Goal: Navigation & Orientation: Go to known website

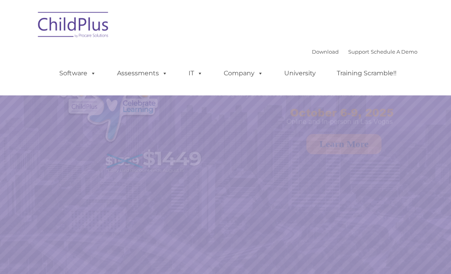
select select "MEDIUM"
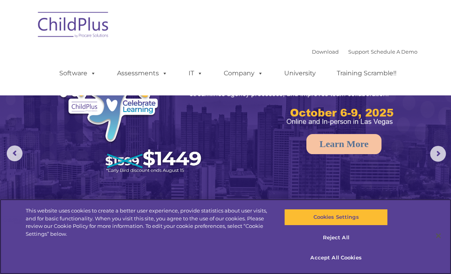
scroll to position [81, 0]
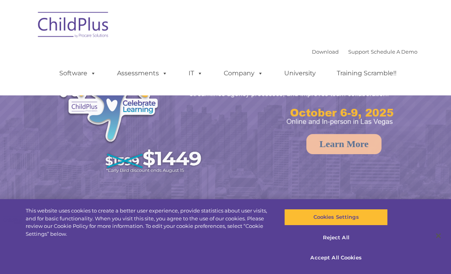
select select "MEDIUM"
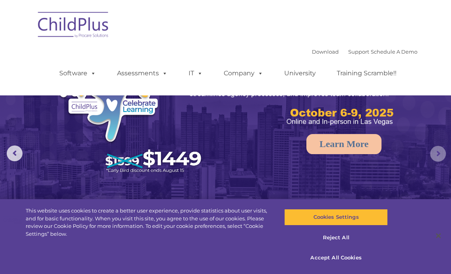
drag, startPoint x: 0, startPoint y: 0, endPoint x: 439, endPoint y: 152, distance: 464.9
click at [439, 152] on rs-arrow at bounding box center [438, 154] width 16 height 16
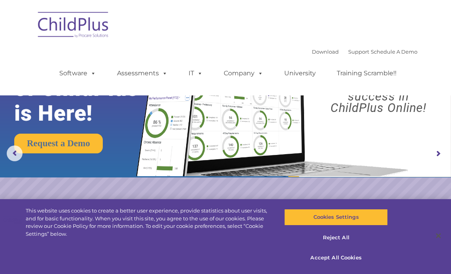
click at [439, 152] on rs-arrow at bounding box center [438, 154] width 16 height 16
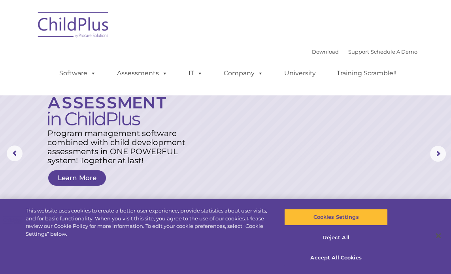
click at [102, 26] on img at bounding box center [73, 25] width 79 height 39
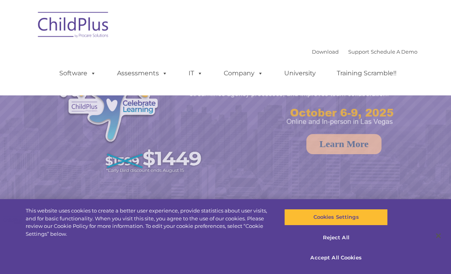
select select "MEDIUM"
